Goal: Information Seeking & Learning: Learn about a topic

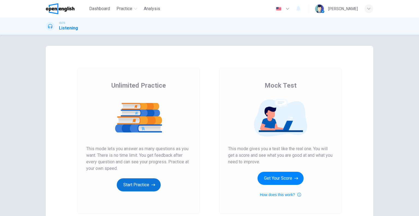
click at [149, 184] on button "Start Practice" at bounding box center [139, 184] width 44 height 13
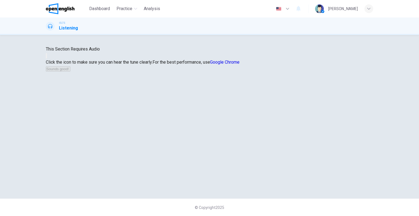
click at [46, 57] on icon "button" at bounding box center [46, 57] width 0 height 0
click at [209, 72] on div "Click the icon to make sure you can hear the tune clearly. For the best perform…" at bounding box center [209, 65] width 327 height 13
click at [70, 71] on button "Sounds good!" at bounding box center [58, 68] width 25 height 5
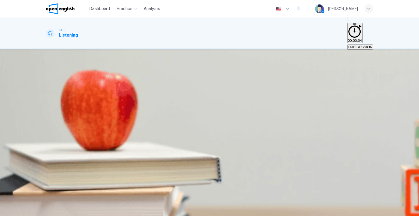
click at [50, 113] on icon "button" at bounding box center [52, 116] width 6 height 7
click at [167, 97] on div "C" at bounding box center [149, 95] width 34 height 4
click at [27, 210] on span "SUBMIT" at bounding box center [20, 212] width 14 height 4
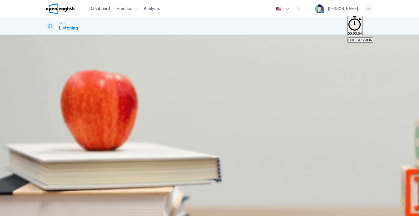
click at [193, 61] on div "A the number of young people. B the casual atmosphere. C the range of cultures." at bounding box center [209, 56] width 327 height 10
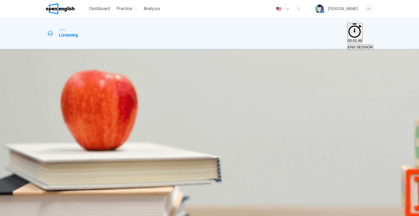
click at [152, 101] on span "bring in artists from other areas." at bounding box center [125, 99] width 51 height 4
click at [27, 210] on span "SUBMIT" at bounding box center [20, 212] width 14 height 4
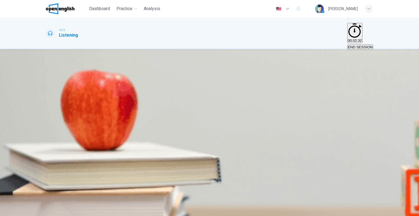
click at [180, 101] on span "was rebuilt after its destruction in a storm." at bounding box center [146, 99] width 67 height 4
click at [27, 210] on span "SUBMIT" at bounding box center [20, 212] width 14 height 4
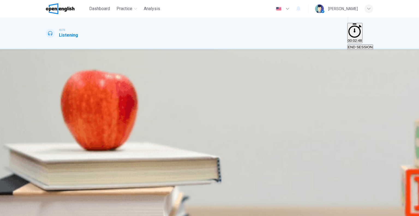
click at [65, 97] on span "the climate." at bounding box center [55, 99] width 19 height 4
click at [27, 210] on span "SUBMIT" at bounding box center [20, 212] width 14 height 4
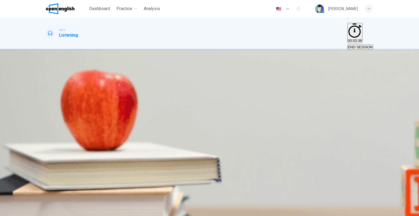
click at [243, 101] on span "You should stay in certain restricted areas." at bounding box center [208, 99] width 68 height 4
click at [27, 210] on span "SUBMIT" at bounding box center [20, 212] width 14 height 4
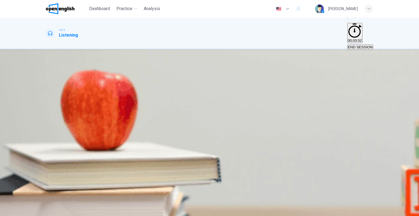
click at [226, 167] on body "This site uses cookies, as explained in our Privacy Policy . If you agree to th…" at bounding box center [209, 108] width 419 height 216
click at [274, 215] on div at bounding box center [209, 216] width 419 height 0
click at [228, 120] on body "This site uses cookies, as explained in our Privacy Policy . If you agree to th…" at bounding box center [209, 108] width 419 height 216
click at [300, 215] on div at bounding box center [209, 216] width 419 height 0
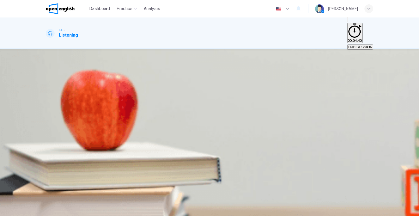
scroll to position [61, 0]
click at [226, 136] on body "This site uses cookies, as explained in our Privacy Policy . If you agree to th…" at bounding box center [209, 108] width 419 height 216
type input "**"
type input "*"
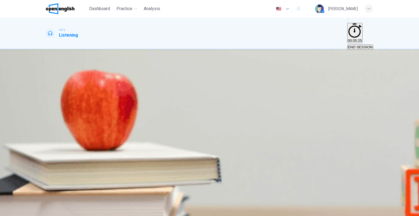
click at [226, 167] on body "This site uses cookies, as explained in our Privacy Policy . If you agree to th…" at bounding box center [209, 108] width 419 height 216
type input "*"
click at [299, 215] on div at bounding box center [209, 216] width 419 height 0
click at [225, 169] on body "This site uses cookies, as explained in our Privacy Policy . If you agree to th…" at bounding box center [209, 108] width 419 height 216
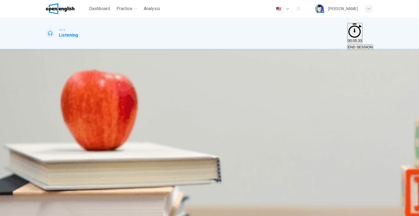
type input "*"
click at [227, 135] on body "This site uses cookies, as explained in our Privacy Policy . If you agree to th…" at bounding box center [209, 108] width 419 height 216
click at [211, 215] on li "A" at bounding box center [209, 219] width 419 height 7
type input "*"
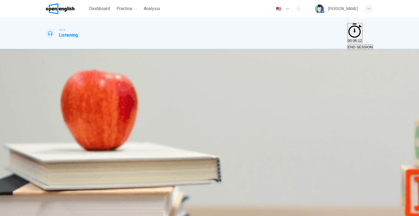
click at [219, 135] on body "This site uses cookies, as explained in our Privacy Policy . If you agree to th…" at bounding box center [209, 108] width 419 height 216
click at [277, 215] on div at bounding box center [209, 216] width 419 height 0
click at [229, 123] on body "This site uses cookies, as explained in our Privacy Policy . If you agree to th…" at bounding box center [209, 108] width 419 height 216
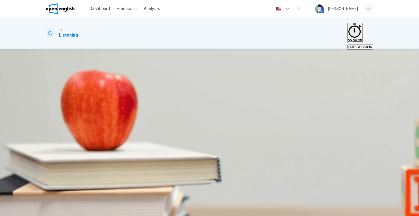
type input "*"
click at [223, 154] on body "This site uses cookies, as explained in our Privacy Policy . If you agree to th…" at bounding box center [209, 108] width 419 height 216
click at [286, 215] on div at bounding box center [209, 216] width 419 height 0
click at [226, 152] on body "This site uses cookies, as explained in our Privacy Policy . If you agree to th…" at bounding box center [209, 108] width 419 height 216
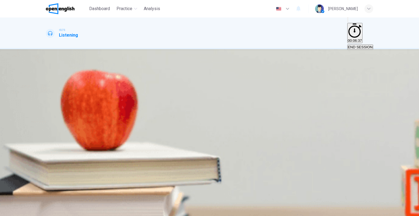
type input "*"
click at [27, 210] on span "SUBMIT" at bounding box center [20, 212] width 14 height 4
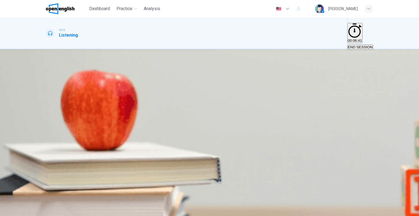
scroll to position [27, 0]
click at [72, 104] on button "Click to Zoom" at bounding box center [59, 101] width 26 height 5
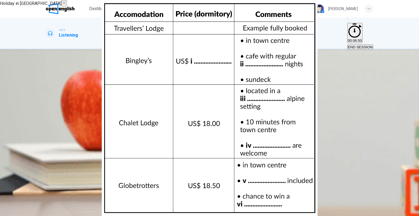
click at [208, 66] on img at bounding box center [209, 108] width 419 height 216
click at [198, 70] on img at bounding box center [209, 108] width 419 height 216
click at [66, 5] on icon "button" at bounding box center [64, 3] width 4 height 4
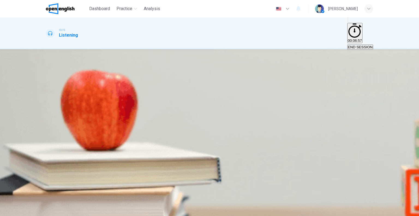
click at [72, 104] on button "Click to Zoom" at bounding box center [59, 101] width 26 height 5
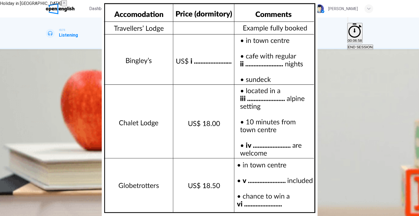
click at [66, 5] on icon "button" at bounding box center [64, 3] width 4 height 4
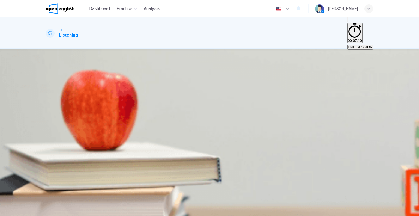
click at [50, 193] on icon "button" at bounding box center [52, 196] width 6 height 7
type input "*"
click at [350, 45] on span "END SESSION" at bounding box center [359, 47] width 25 height 4
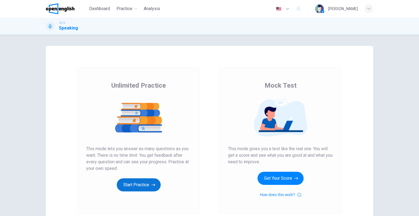
click at [141, 185] on button "Start Practice" at bounding box center [139, 184] width 44 height 13
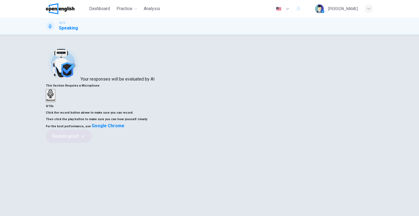
click at [55, 98] on icon "button" at bounding box center [50, 93] width 8 height 8
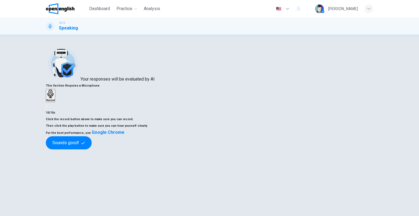
click at [56, 102] on div "button" at bounding box center [56, 100] width 0 height 4
click at [92, 149] on button "Sounds good!" at bounding box center [69, 142] width 46 height 13
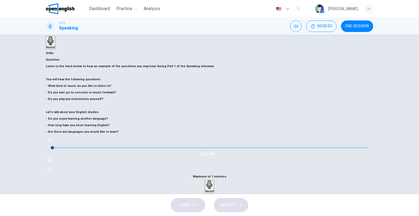
scroll to position [52, 0]
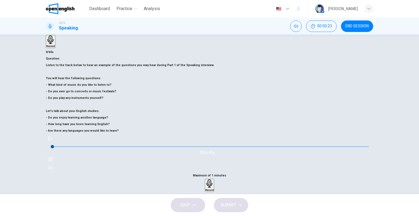
click at [52, 140] on icon "button" at bounding box center [50, 138] width 4 height 4
click at [214, 179] on div "Record" at bounding box center [209, 185] width 8 height 12
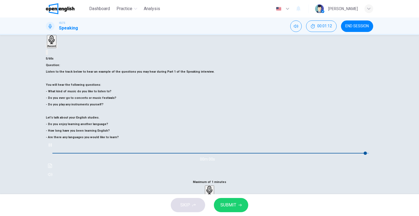
type input "*"
click at [214, 195] on h6 "Record" at bounding box center [209, 196] width 8 height 3
click at [228, 204] on span "SUBMIT" at bounding box center [228, 205] width 16 height 8
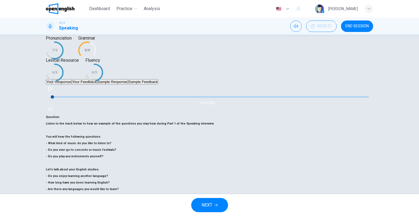
type input "*"
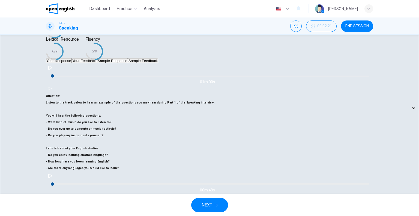
scroll to position [107, 0]
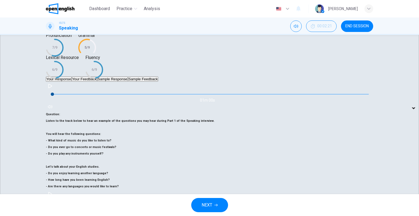
scroll to position [52, 0]
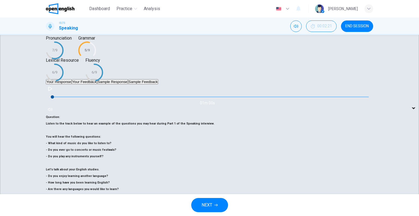
type input "**"
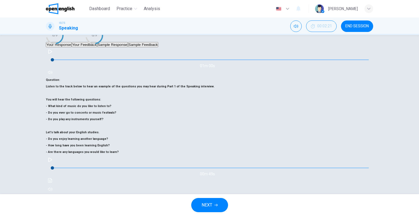
scroll to position [94, 0]
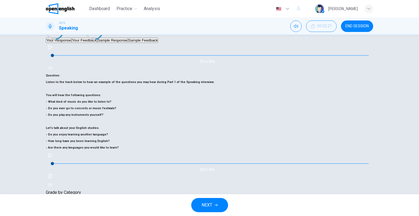
click at [349, 27] on span "END SESSION" at bounding box center [356, 26] width 23 height 4
click at [347, 24] on span "END SESSION" at bounding box center [356, 26] width 23 height 4
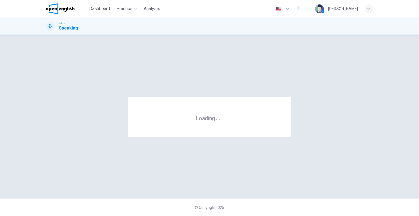
scroll to position [0, 0]
